Goal: Task Accomplishment & Management: Complete application form

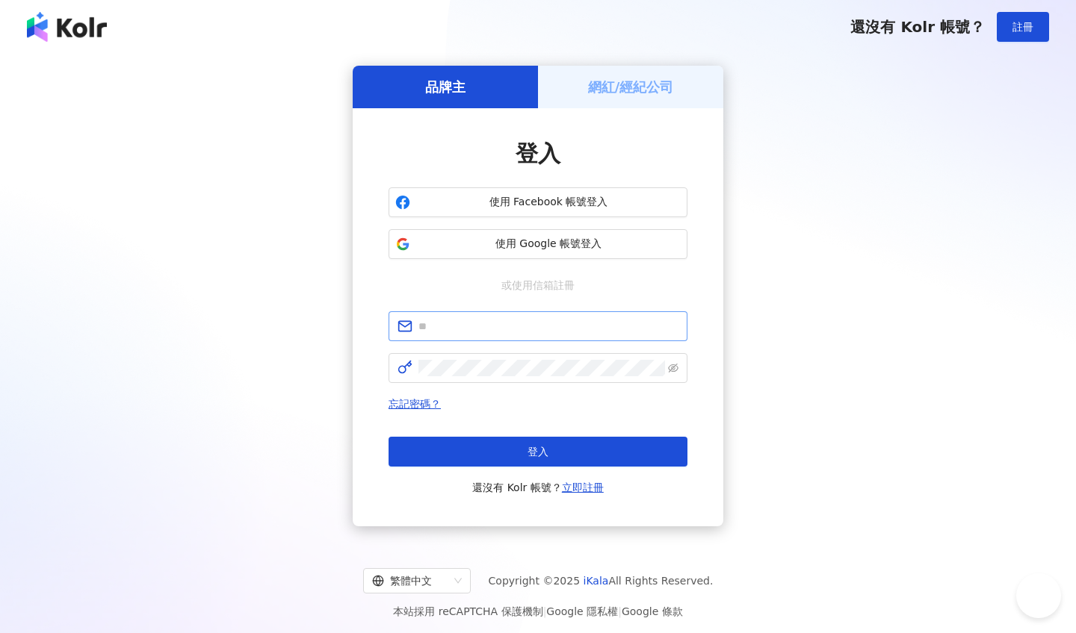
scroll to position [67, 0]
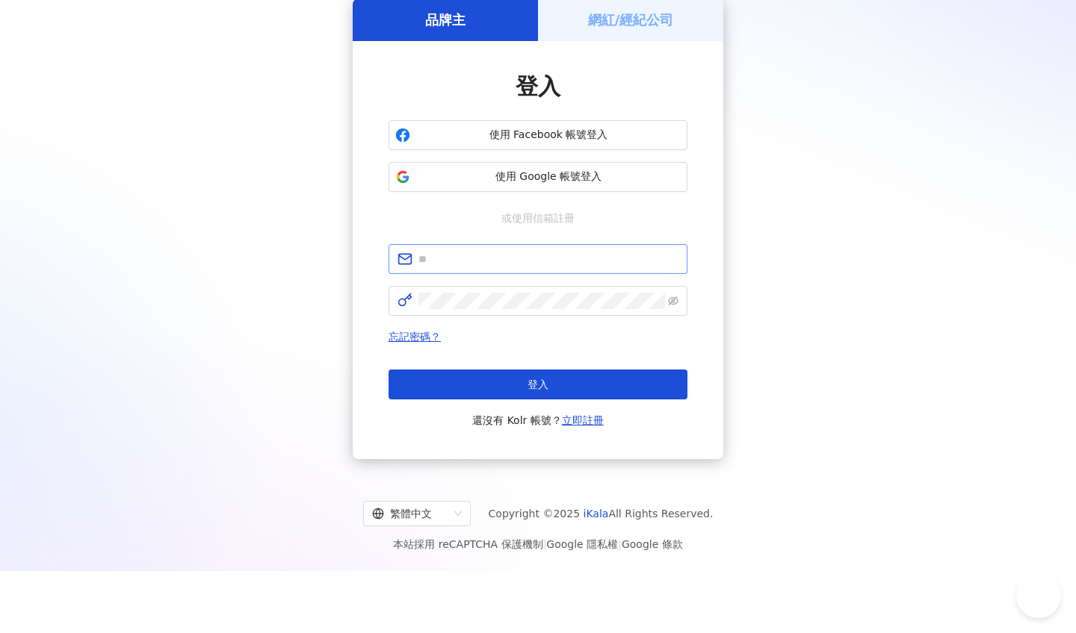
click at [517, 247] on span at bounding box center [537, 259] width 299 height 30
click at [504, 181] on span "使用 Google 帳號登入" at bounding box center [548, 177] width 264 height 15
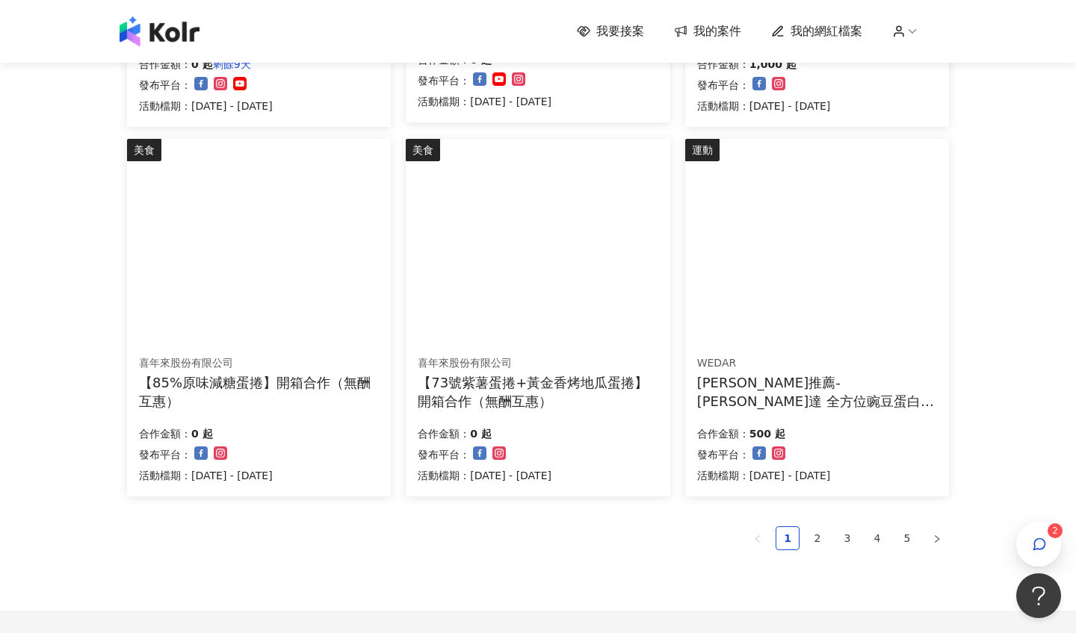
scroll to position [829, 0]
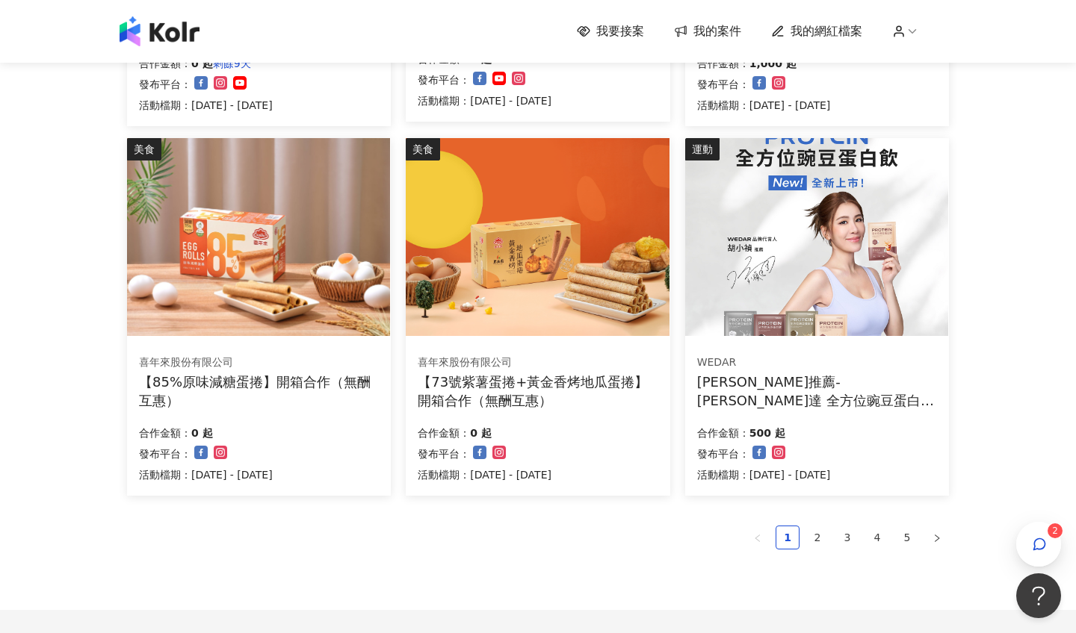
click at [802, 291] on img at bounding box center [816, 237] width 263 height 198
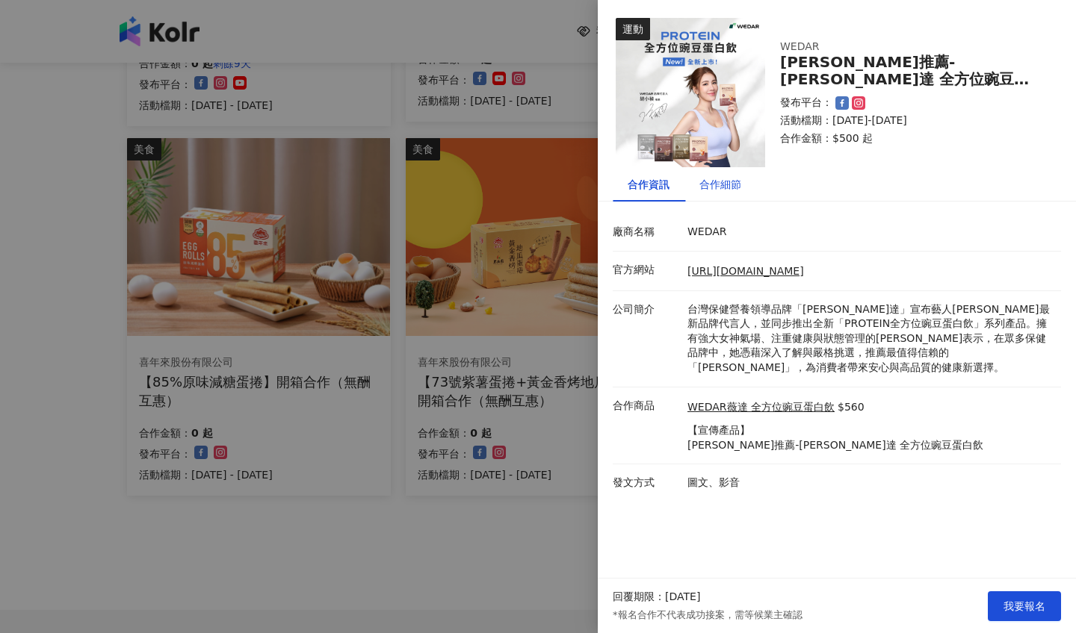
click at [736, 178] on div "合作細節" at bounding box center [720, 184] width 42 height 16
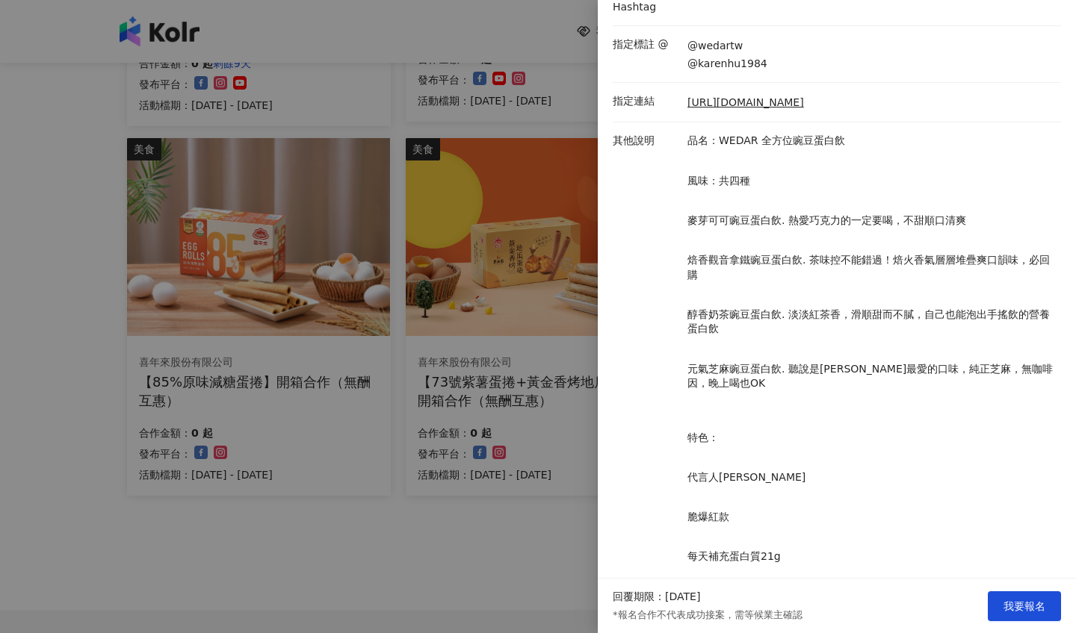
scroll to position [250, 0]
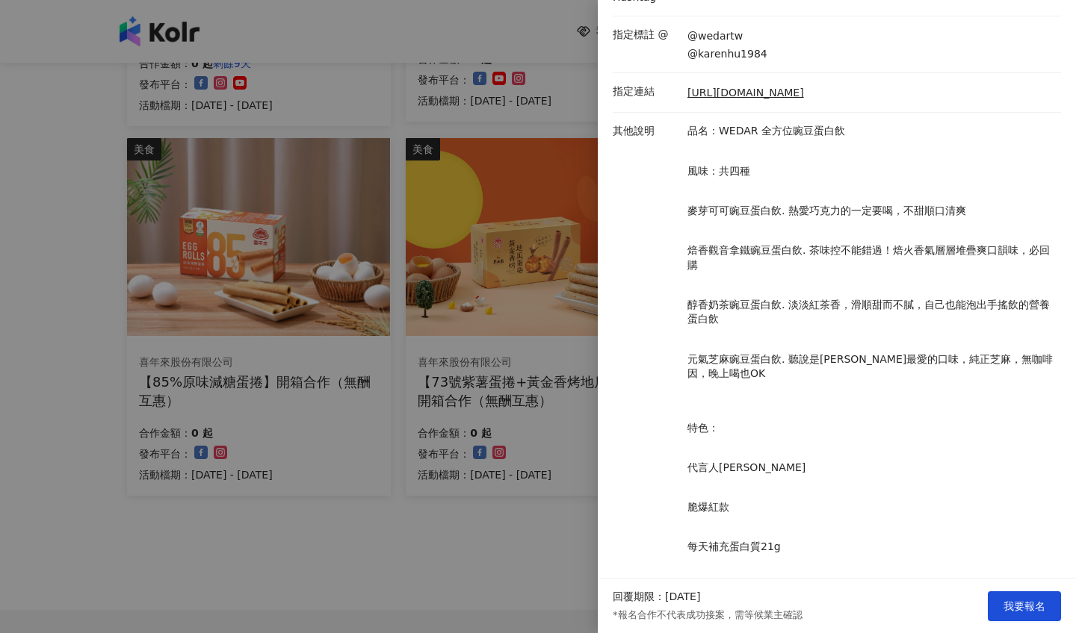
click at [1019, 622] on div "回覆期限：[DATE] *報名合作不代表成功接案，需等候業主確認 我要報名" at bounding box center [837, 606] width 478 height 55
click at [1023, 588] on div "回覆期限：[DATE] *報名合作不代表成功接案，需等候業主確認 我要報名" at bounding box center [837, 606] width 478 height 55
click at [1024, 598] on button "我要報名" at bounding box center [1024, 607] width 73 height 30
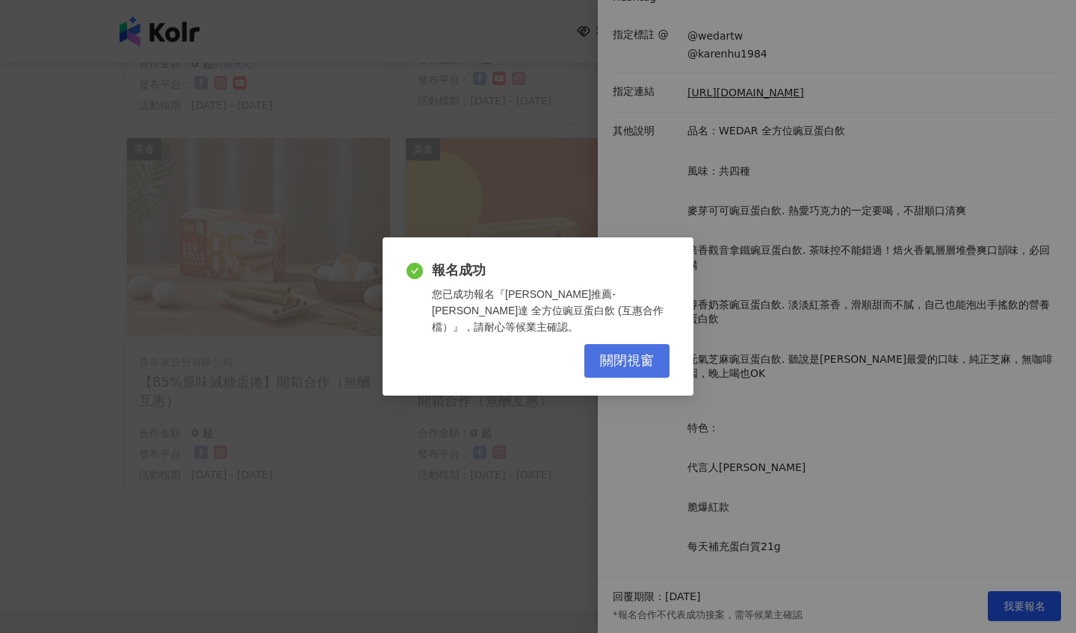
click at [619, 353] on span "關閉視窗" at bounding box center [627, 361] width 54 height 16
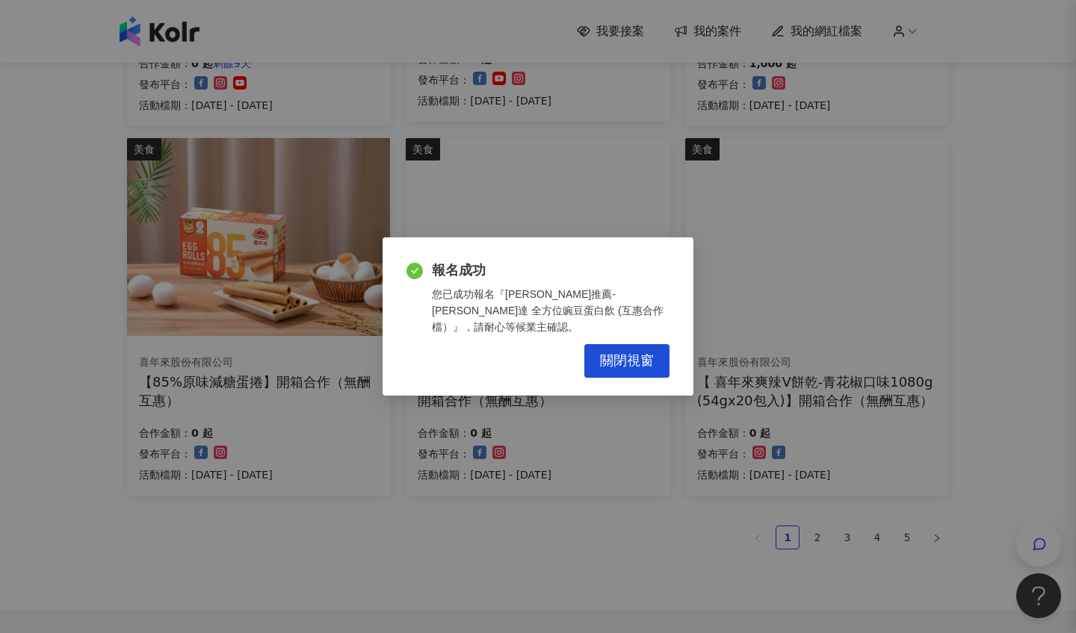
scroll to position [0, 0]
